Goal: Information Seeking & Learning: Learn about a topic

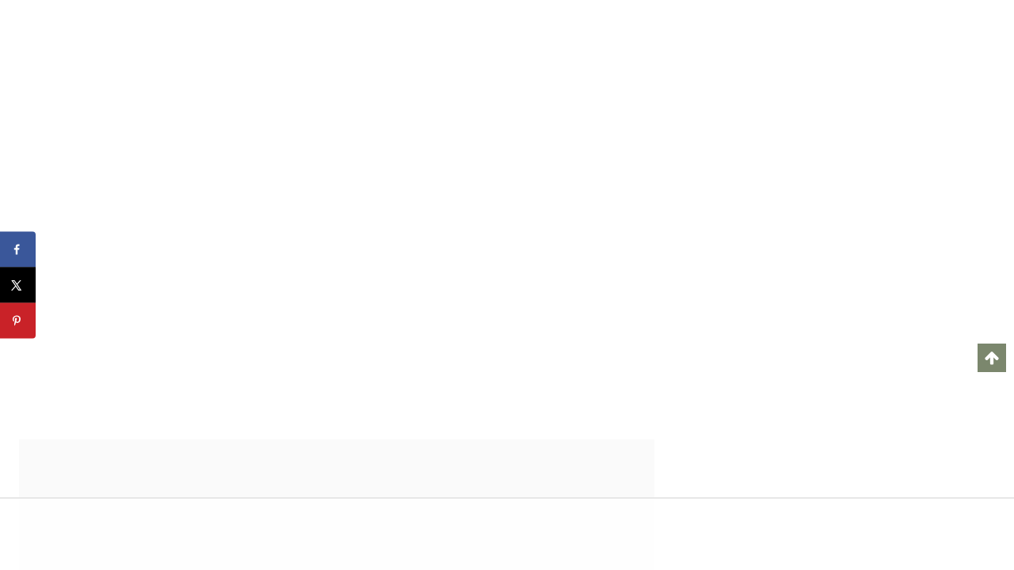
scroll to position [51436, 0]
